Goal: Find specific page/section

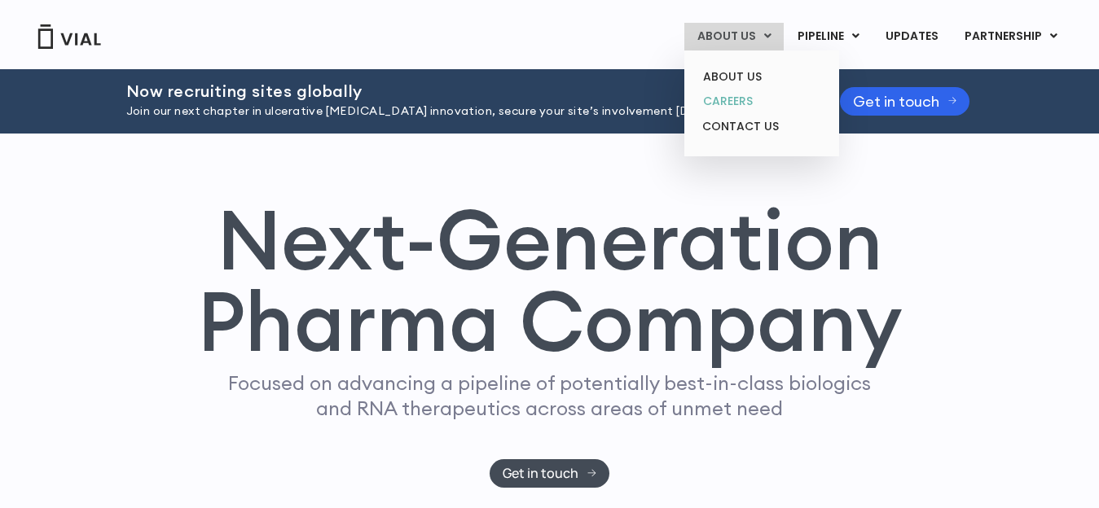
click at [742, 99] on link "CAREERS" at bounding box center [761, 101] width 143 height 25
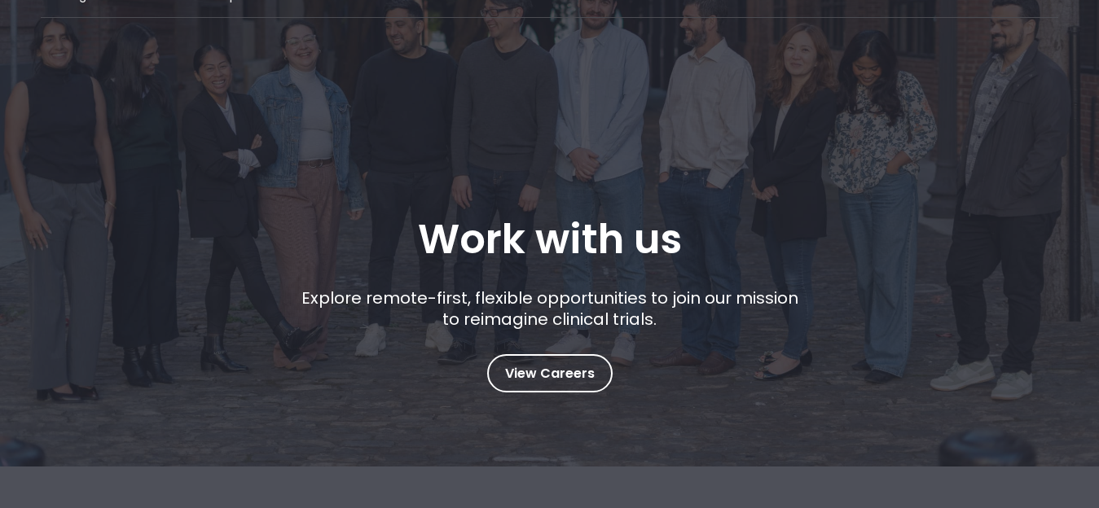
scroll to position [194, 0]
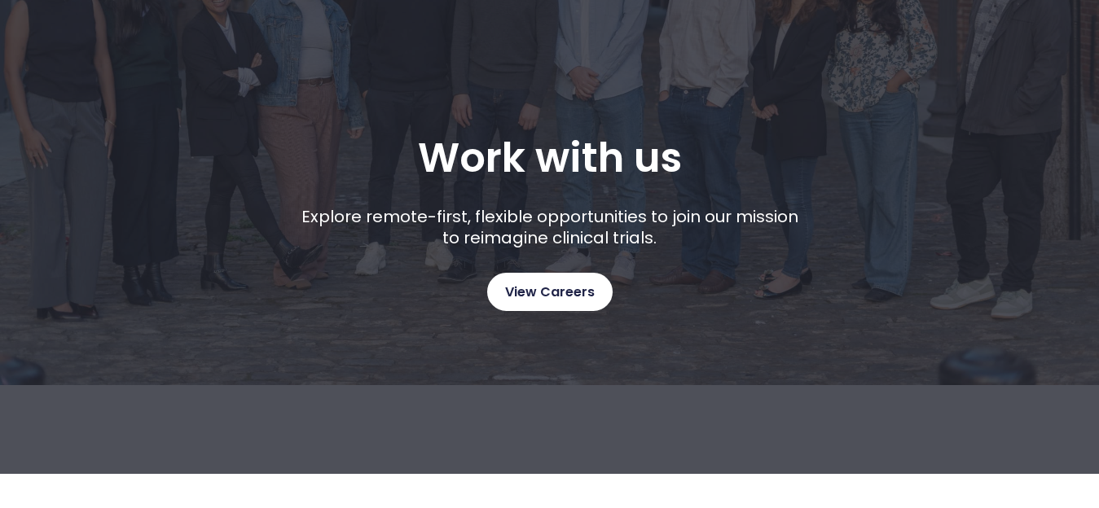
click at [560, 292] on span "View Careers" at bounding box center [550, 292] width 90 height 21
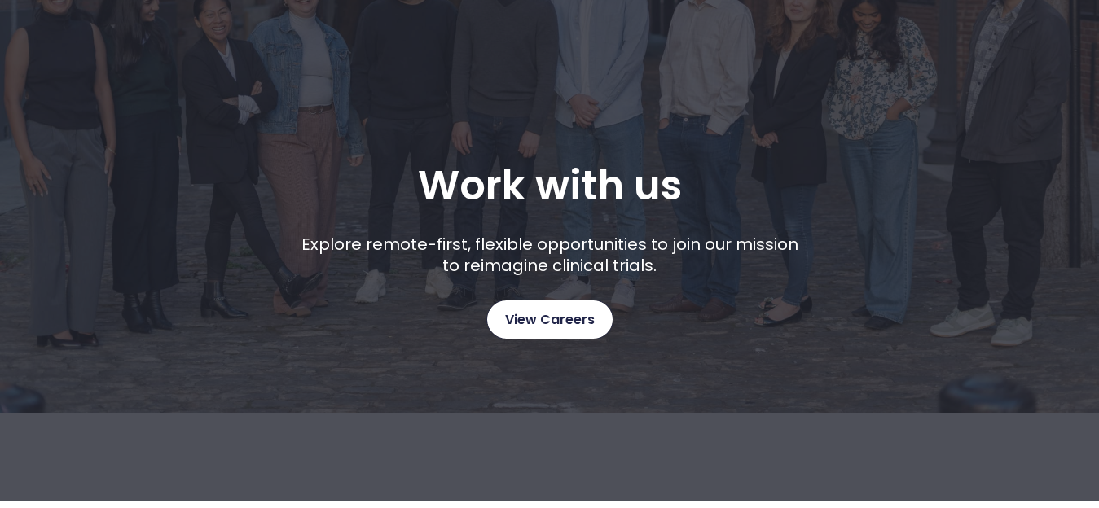
scroll to position [0, 0]
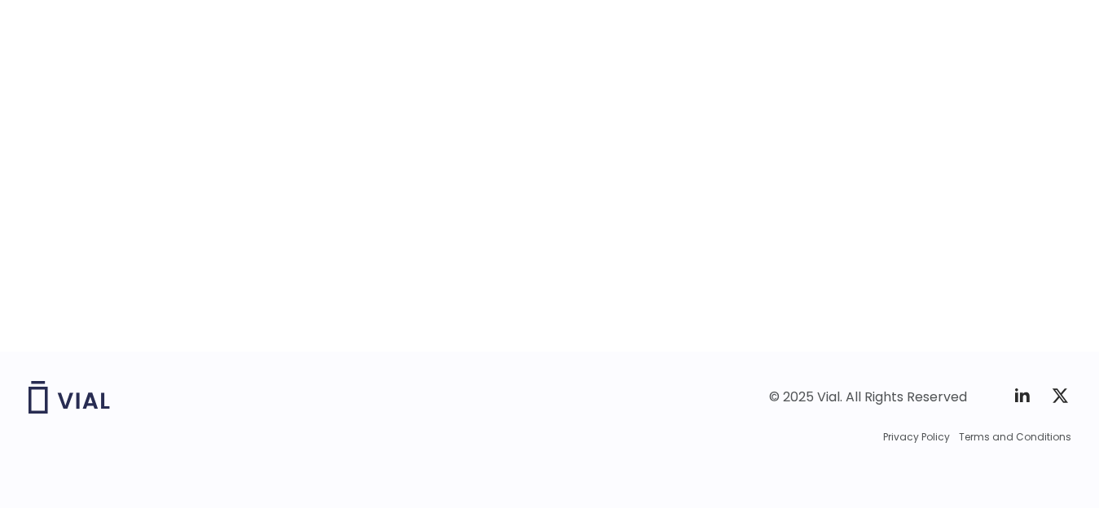
scroll to position [2685, 0]
click at [60, 169] on div "career opportunities Explore our open roles" at bounding box center [550, 1] width 1043 height 700
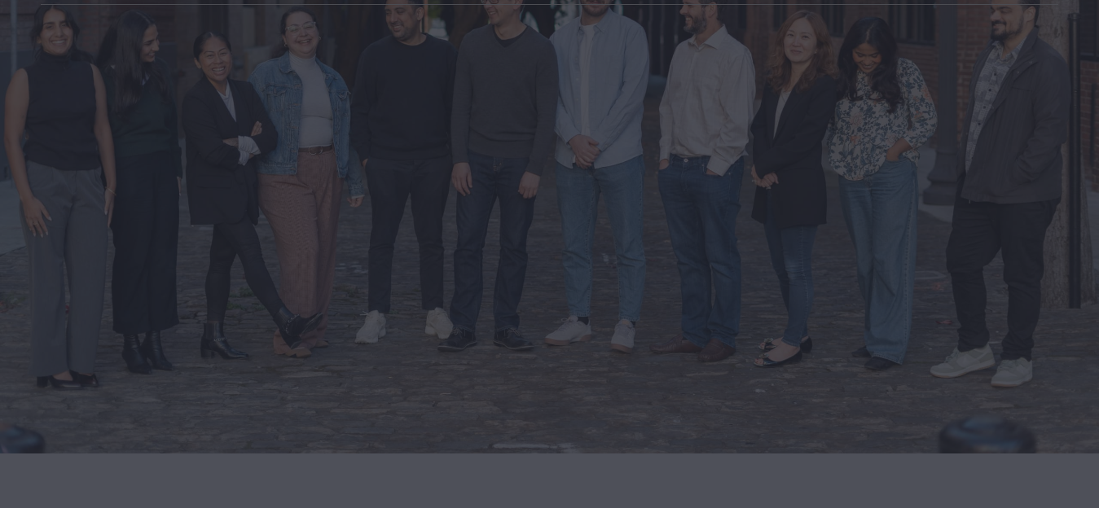
scroll to position [0, 0]
